Goal: Transaction & Acquisition: Purchase product/service

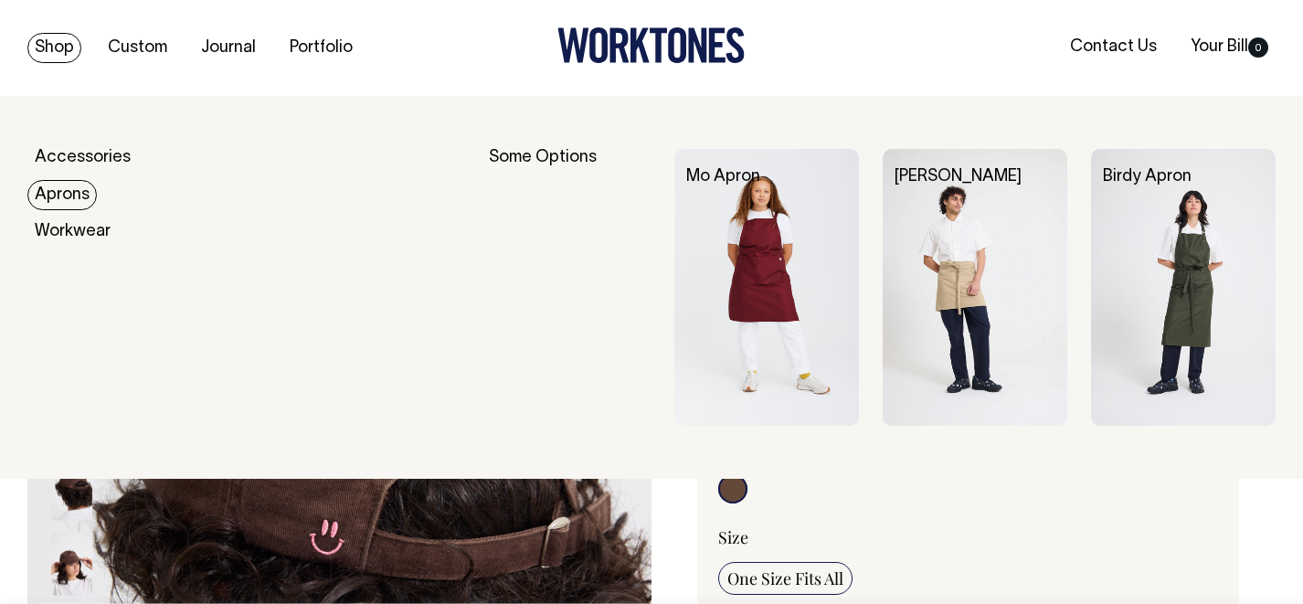
click at [54, 185] on link "Aprons" at bounding box center [61, 195] width 69 height 30
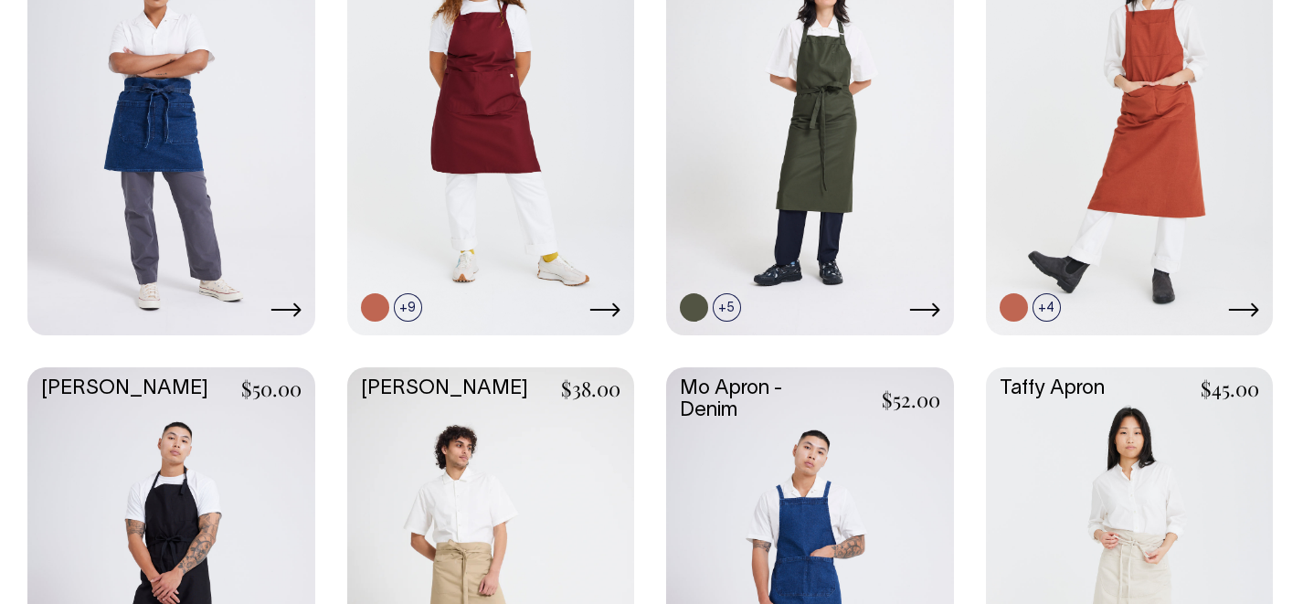
scroll to position [979, 0]
click at [565, 528] on link at bounding box center [491, 580] width 288 height 427
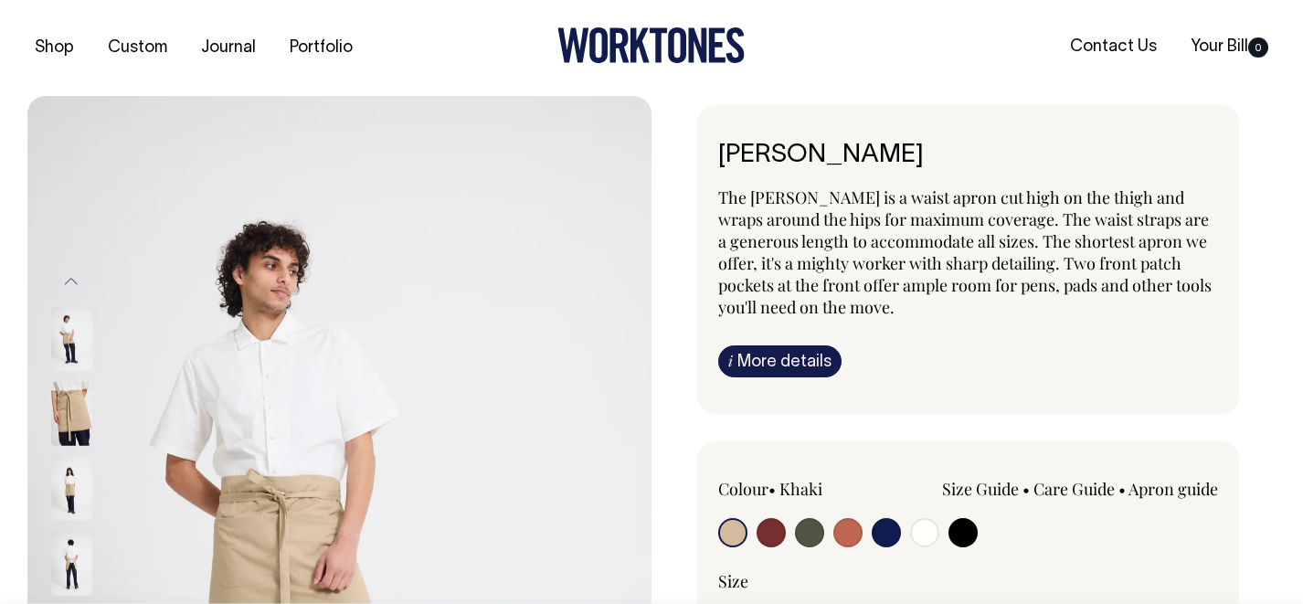
click at [771, 539] on input "radio" at bounding box center [770, 532] width 29 height 29
radio input "true"
select select "Burgundy"
